Goal: Transaction & Acquisition: Purchase product/service

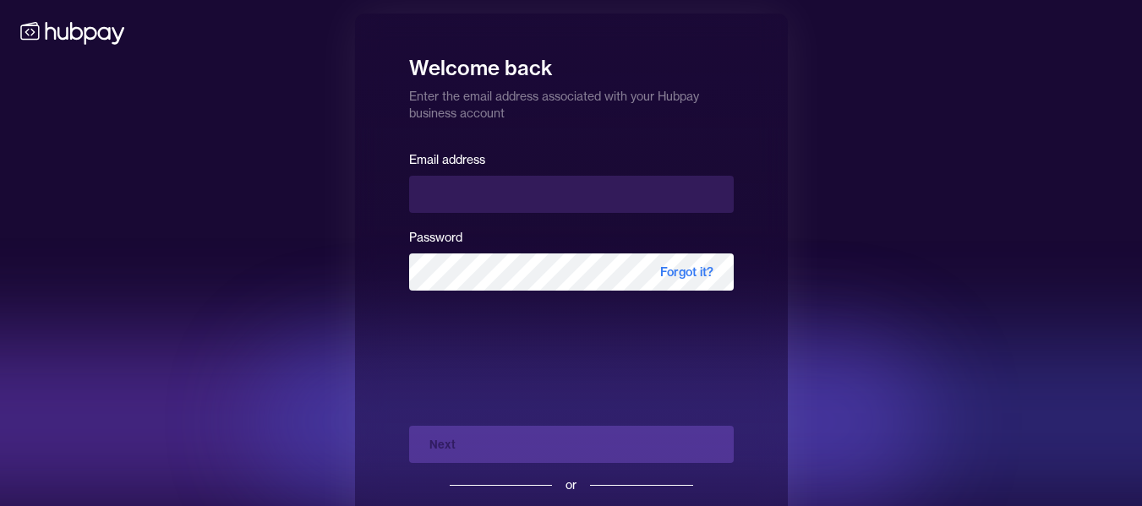
drag, startPoint x: 0, startPoint y: 0, endPoint x: 476, endPoint y: 195, distance: 514.4
click at [476, 195] on input "email" at bounding box center [571, 194] width 325 height 37
type input "**********"
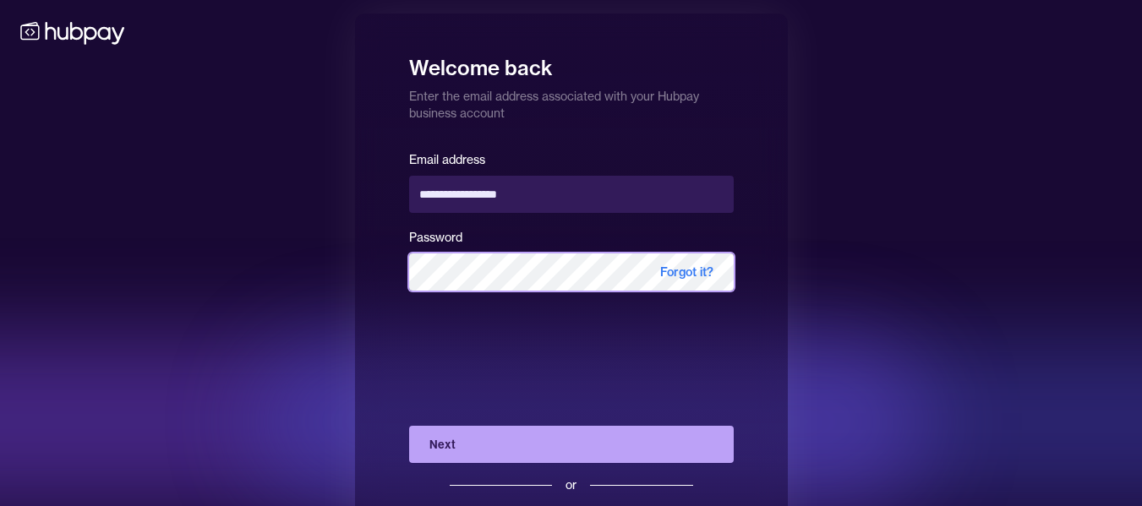
click at [409, 426] on button "Next" at bounding box center [571, 444] width 325 height 37
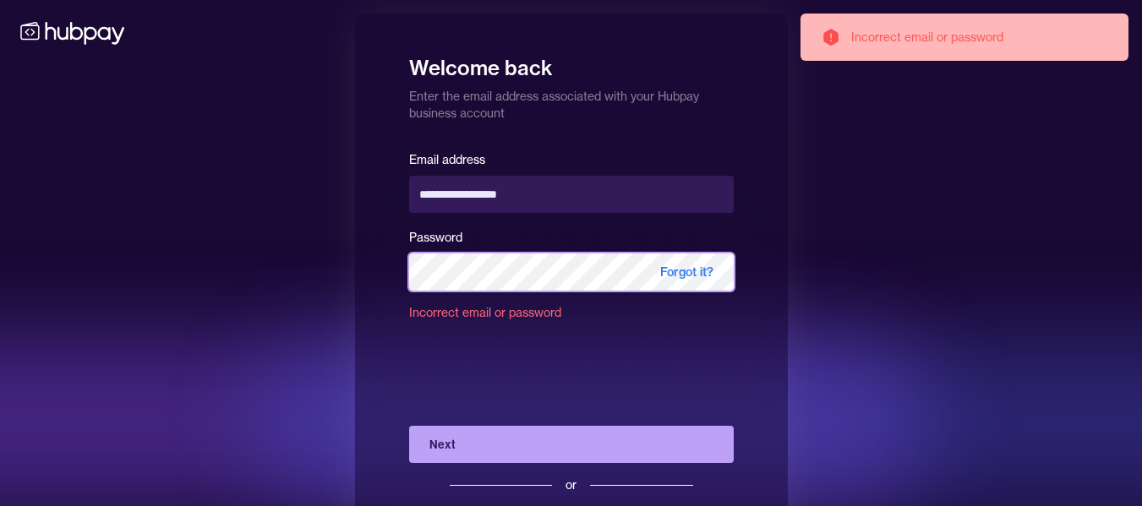
click at [243, 272] on div "**********" at bounding box center [571, 292] width 1142 height 585
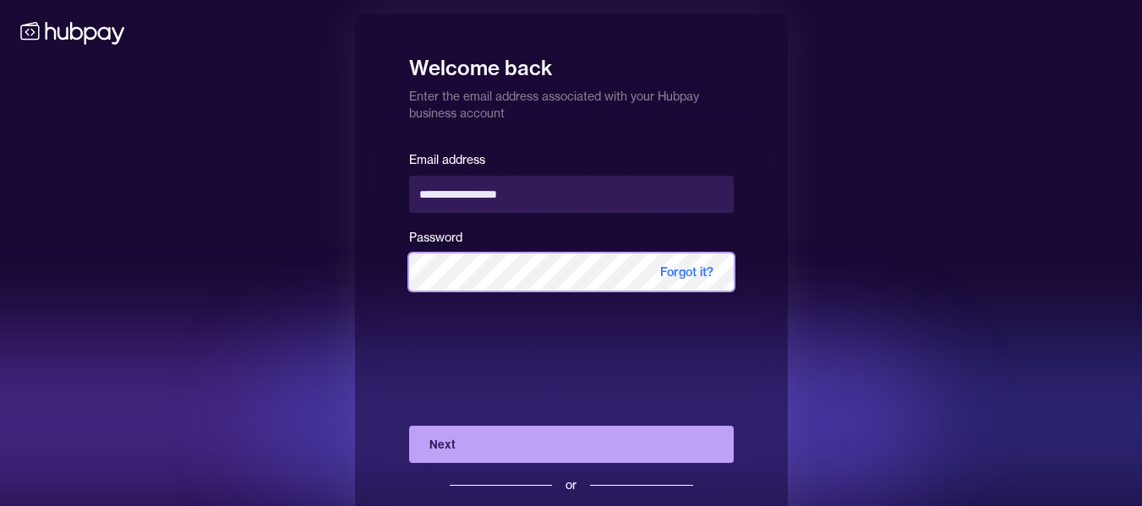
click at [409, 426] on button "Next" at bounding box center [571, 444] width 325 height 37
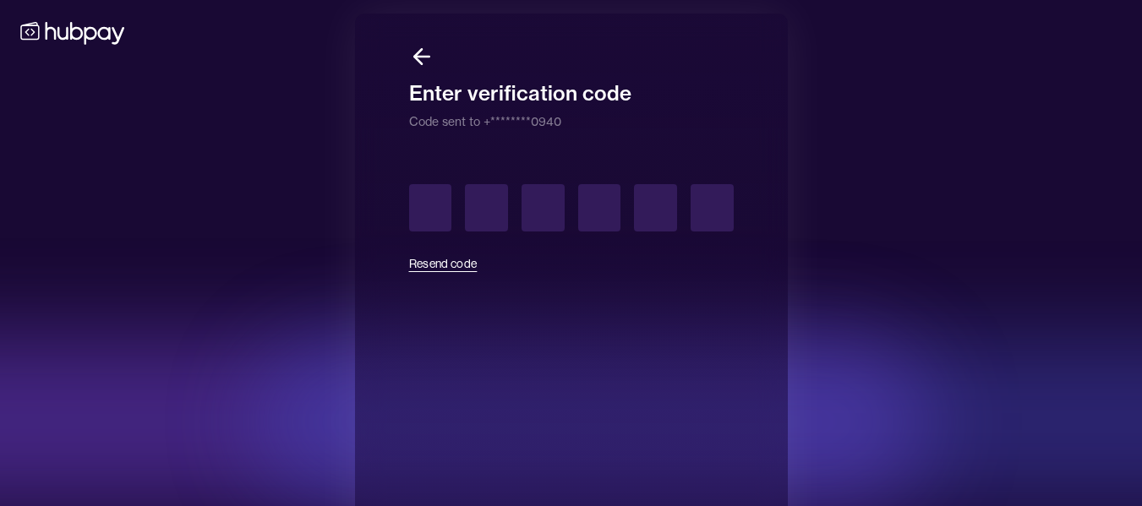
click at [415, 68] on icon at bounding box center [421, 56] width 25 height 25
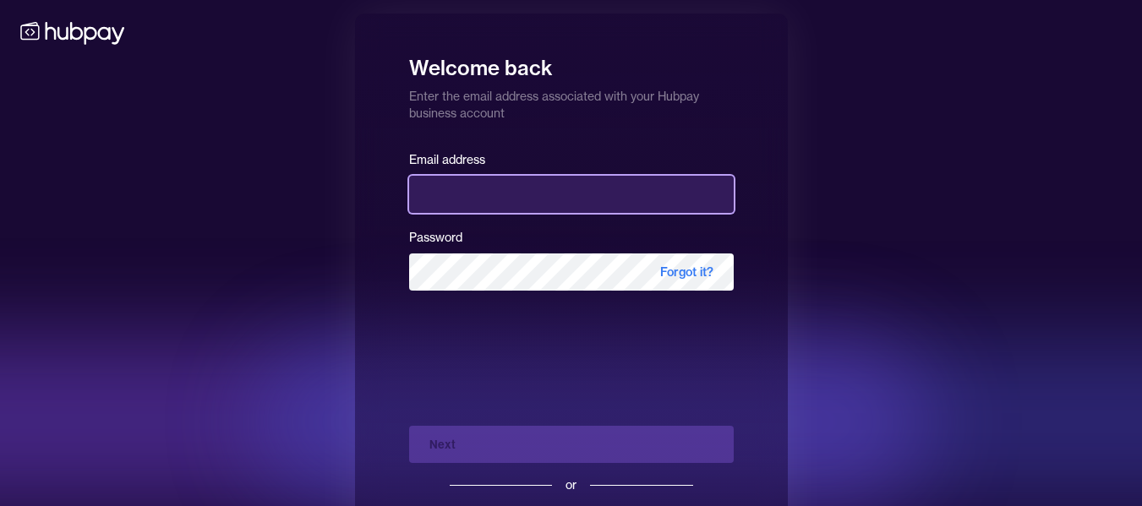
click at [457, 197] on input "email" at bounding box center [571, 194] width 325 height 37
type input "**********"
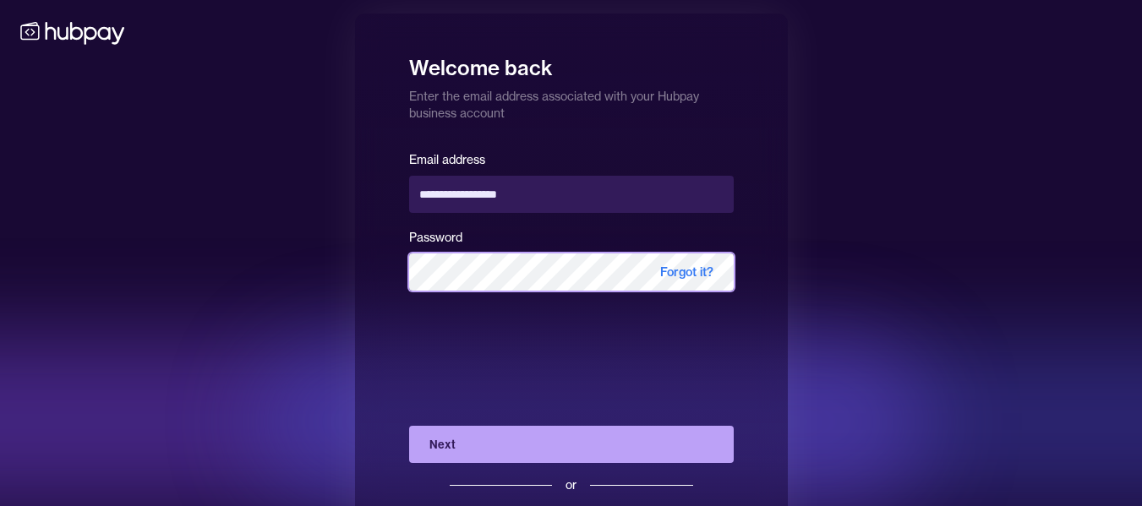
click at [409, 426] on button "Next" at bounding box center [571, 444] width 325 height 37
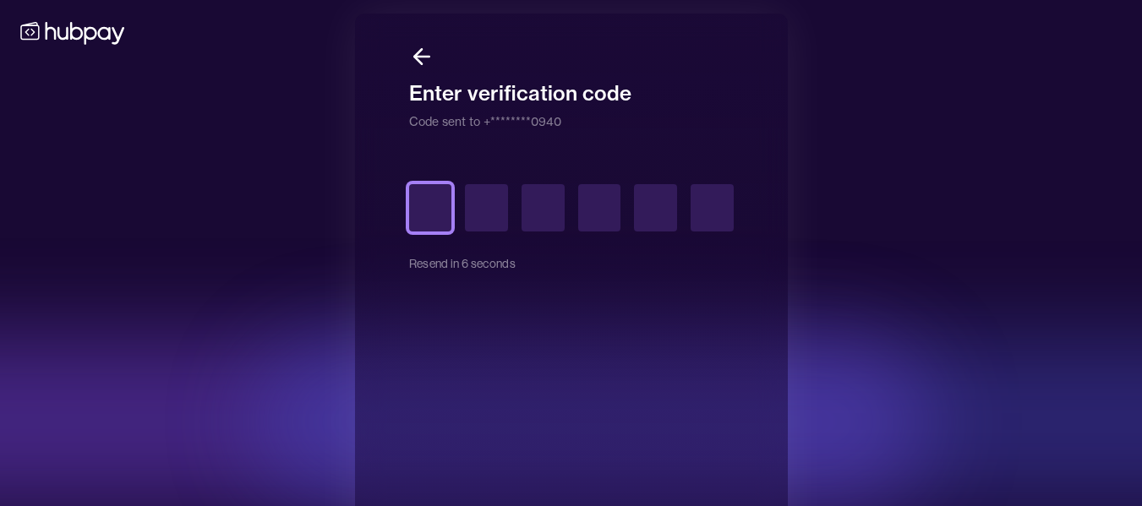
type input "*"
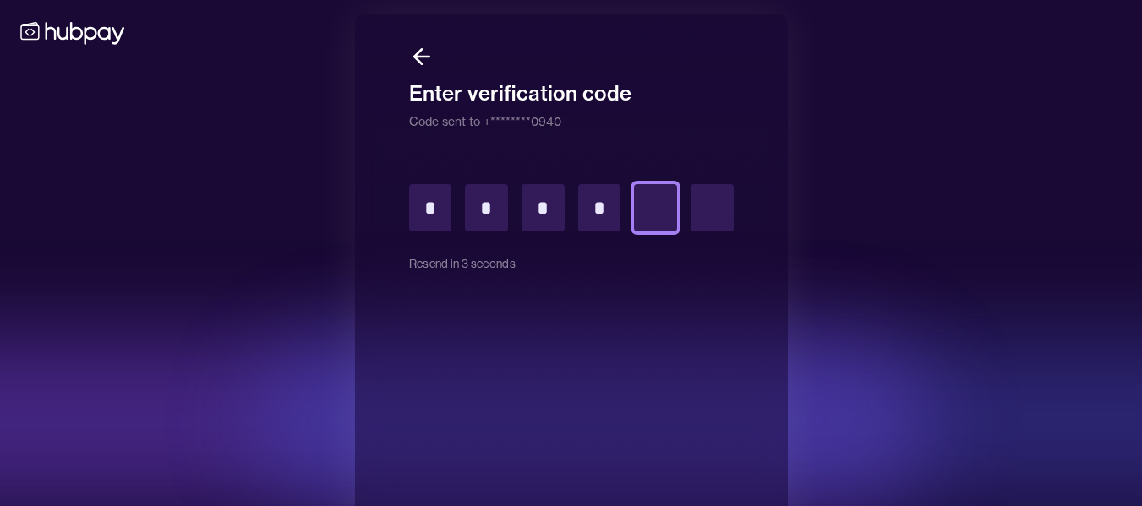
type input "*"
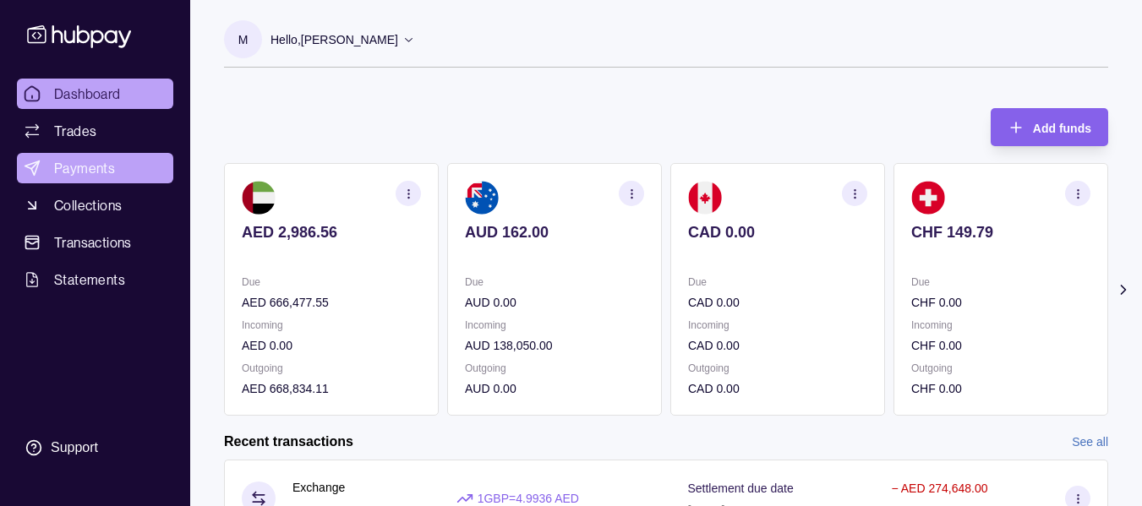
click at [78, 167] on span "Payments" at bounding box center [84, 168] width 61 height 20
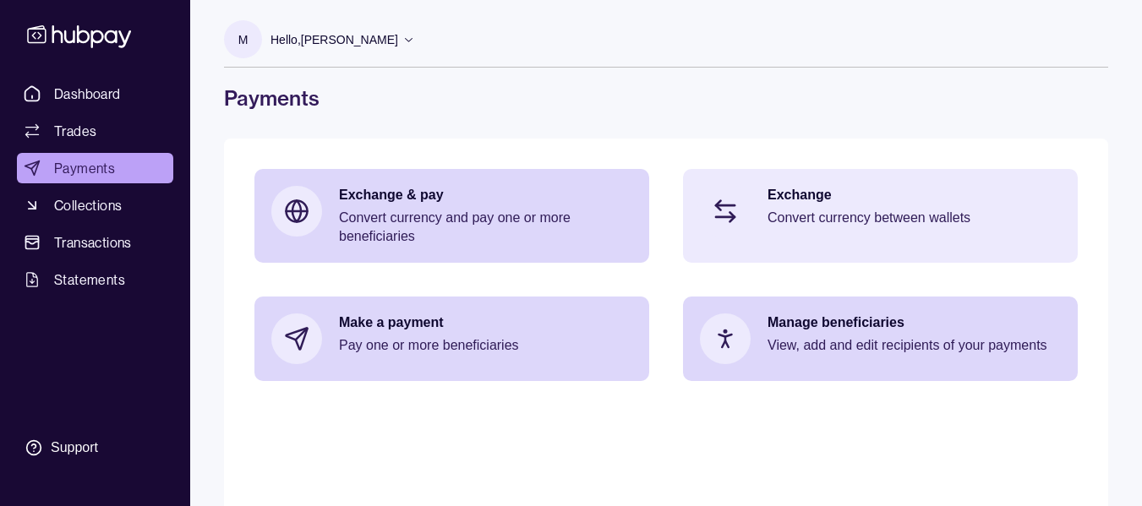
click at [855, 203] on p "Exchange" at bounding box center [914, 195] width 293 height 19
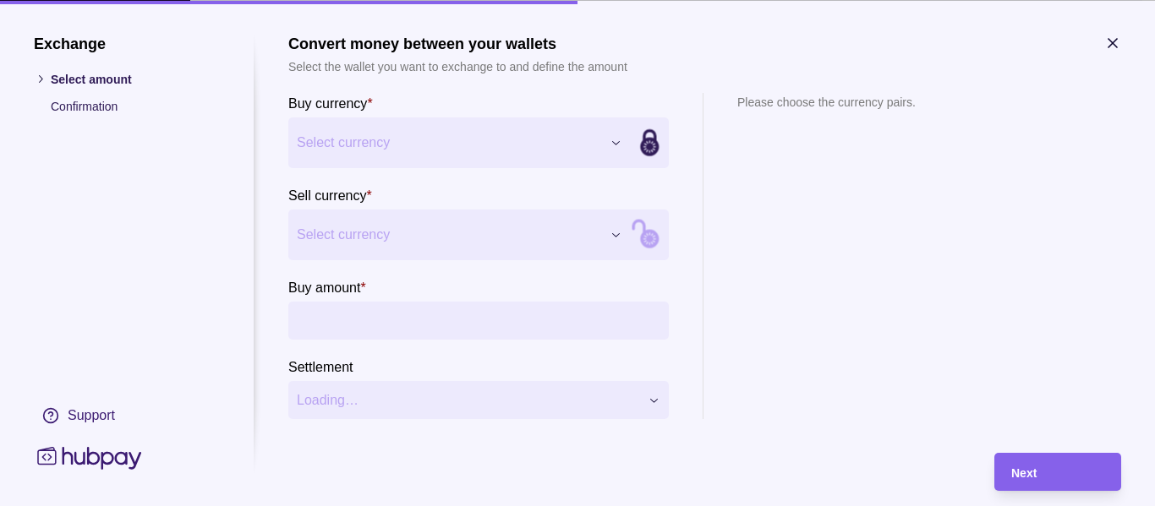
click at [438, 145] on span "Select currency" at bounding box center [449, 142] width 304 height 20
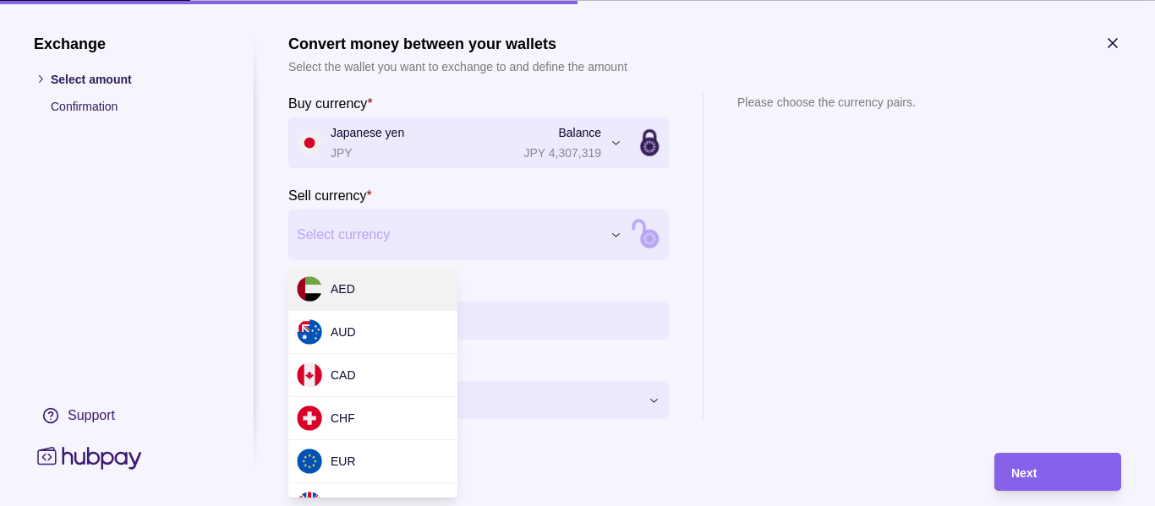
drag, startPoint x: 356, startPoint y: 292, endPoint x: 374, endPoint y: 298, distance: 18.5
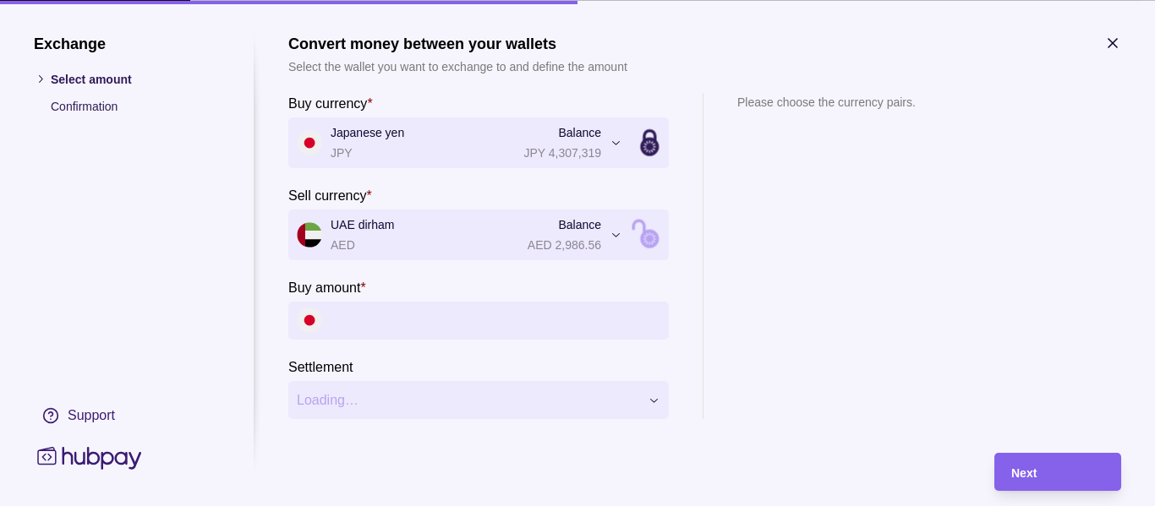
click at [380, 317] on input "Buy amount *" at bounding box center [496, 320] width 330 height 38
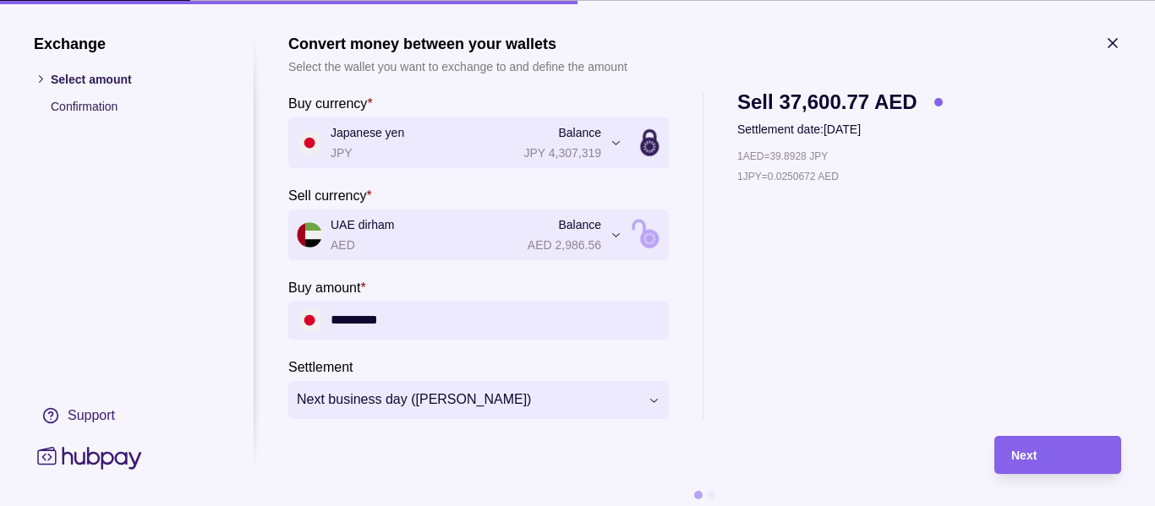
type input "*********"
click at [1052, 457] on div "Next" at bounding box center [1057, 455] width 93 height 20
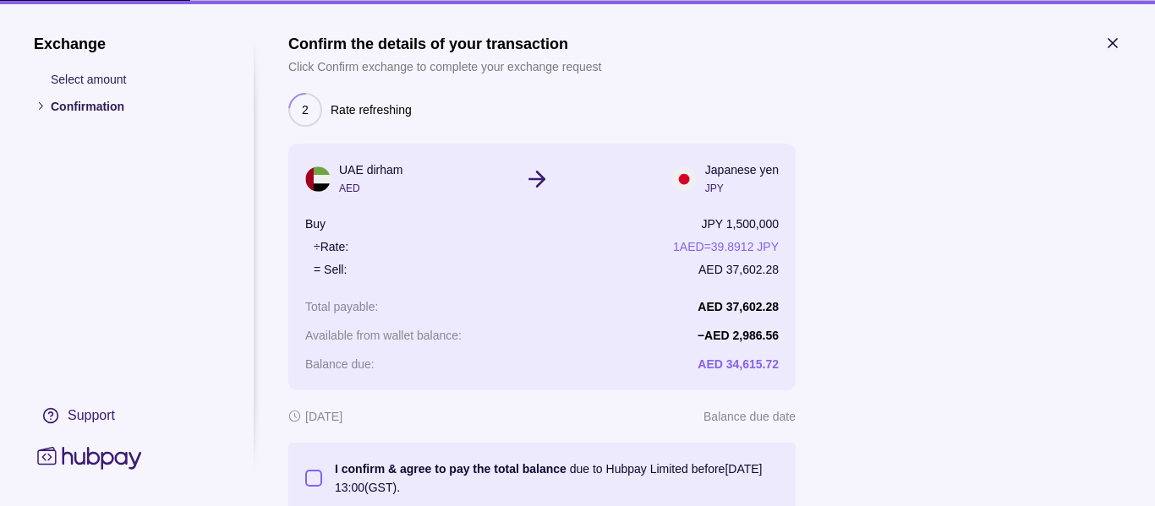
click at [312, 473] on button "I confirm & agree to pay the total balance due to Hubpay Limited before [DATE] …" at bounding box center [313, 477] width 17 height 17
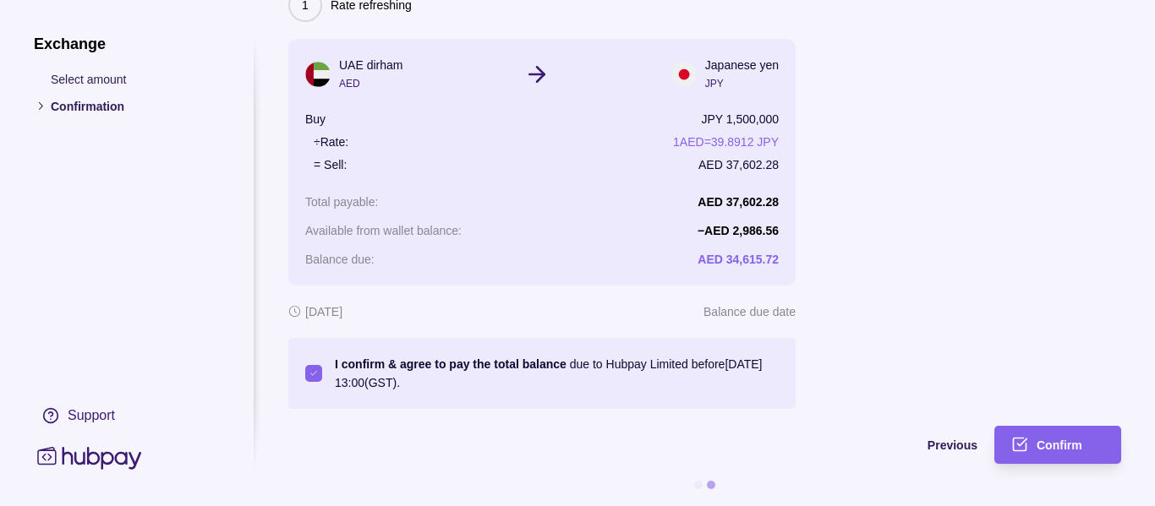
scroll to position [117, 0]
click at [1042, 440] on div "Confirm" at bounding box center [1070, 445] width 68 height 20
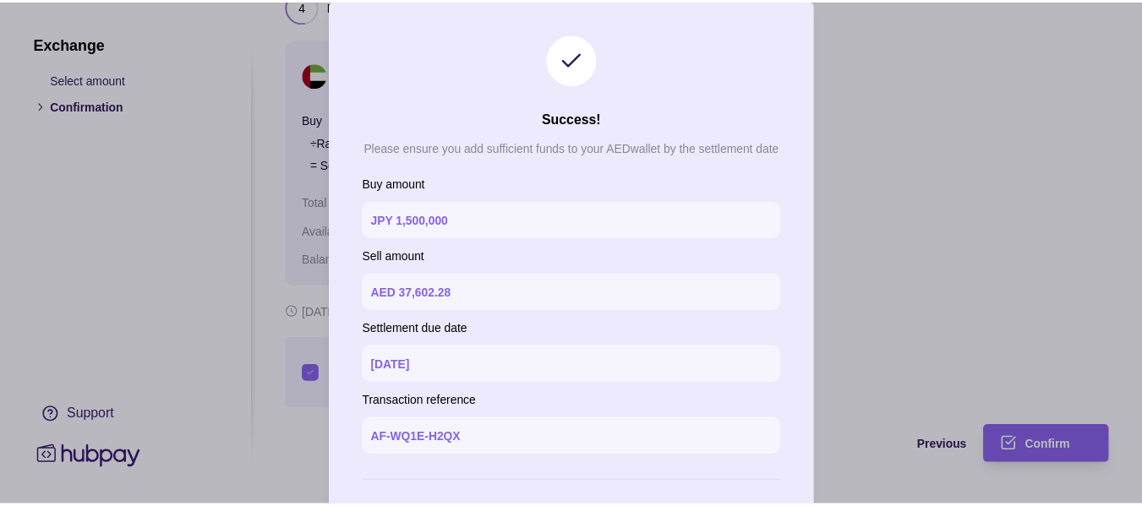
scroll to position [74, 0]
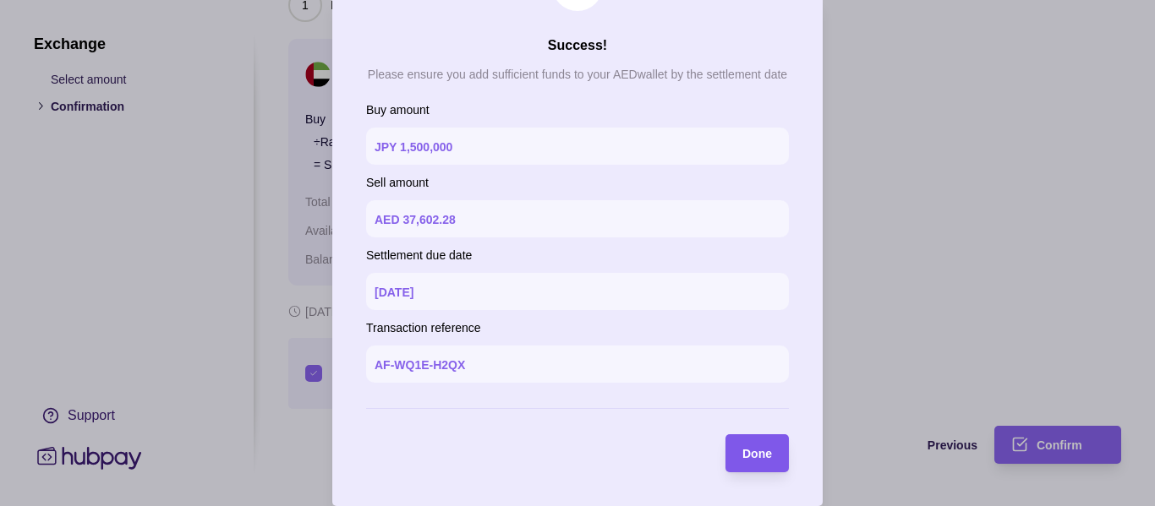
click at [744, 458] on span "Done" at bounding box center [757, 455] width 30 height 14
